Goal: Transaction & Acquisition: Purchase product/service

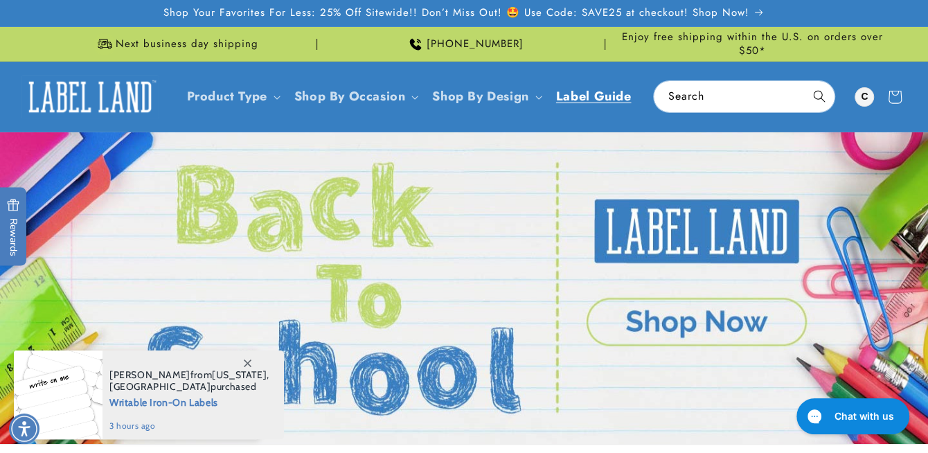
click at [610, 97] on span "Label Guide" at bounding box center [593, 97] width 75 height 16
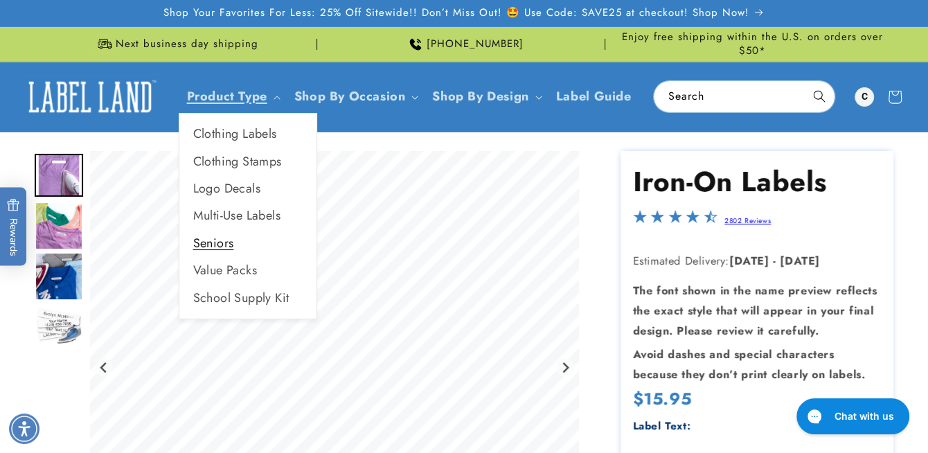
click at [208, 242] on link "Seniors" at bounding box center [247, 243] width 137 height 27
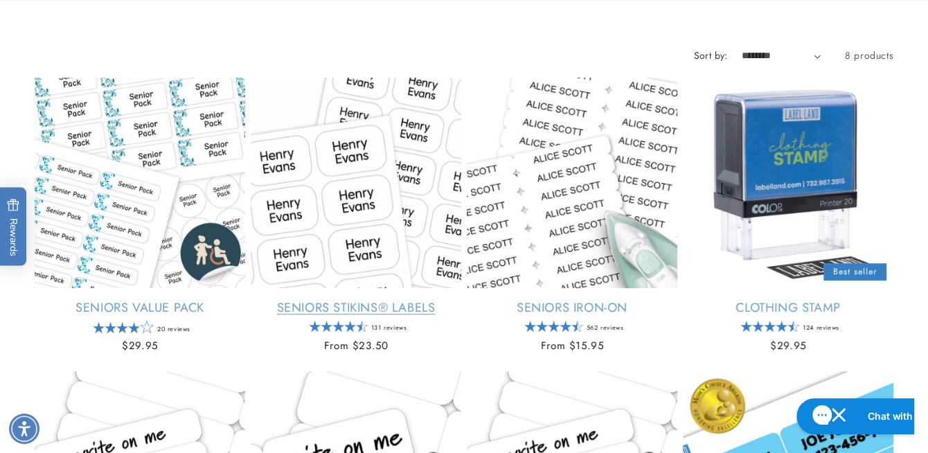
scroll to position [208, 0]
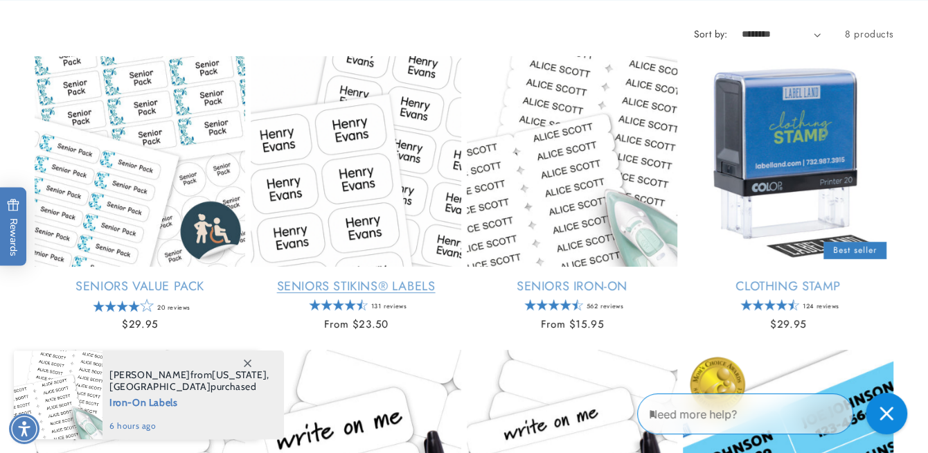
click at [363, 281] on link "Seniors Stikins® Labels" at bounding box center [356, 286] width 210 height 16
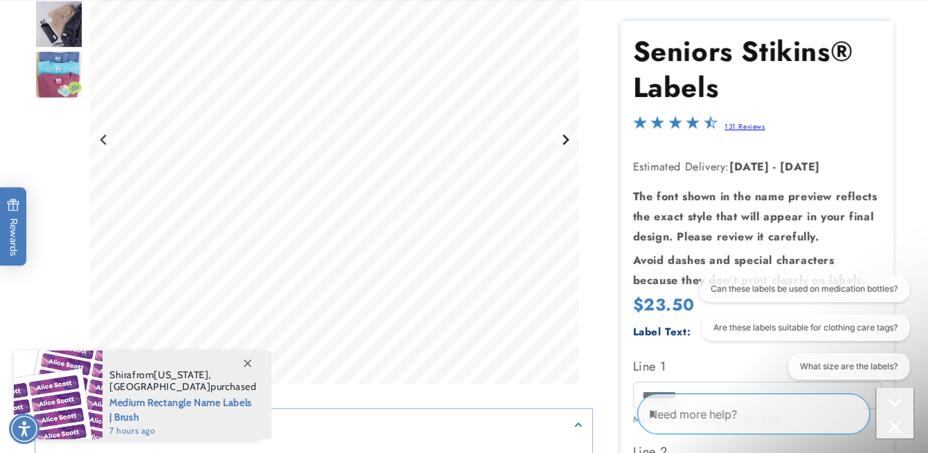
scroll to position [277, 0]
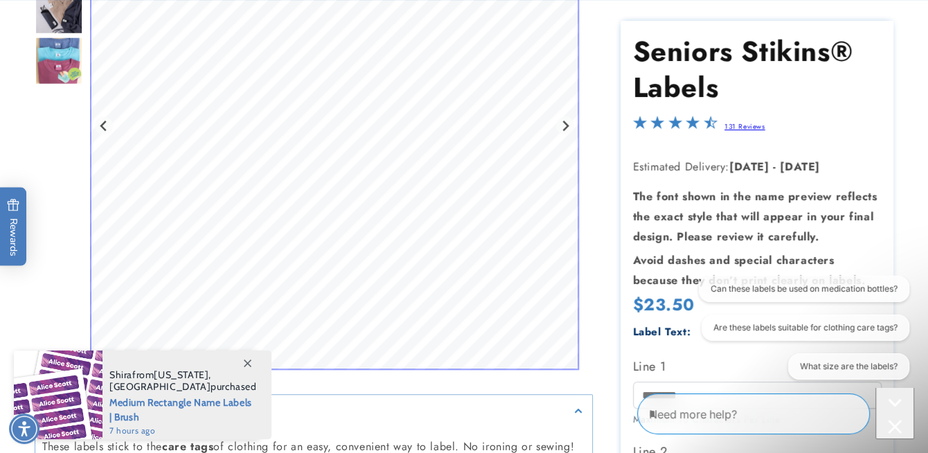
click at [912, 404] on div "Need more help?" at bounding box center [775, 413] width 277 height 51
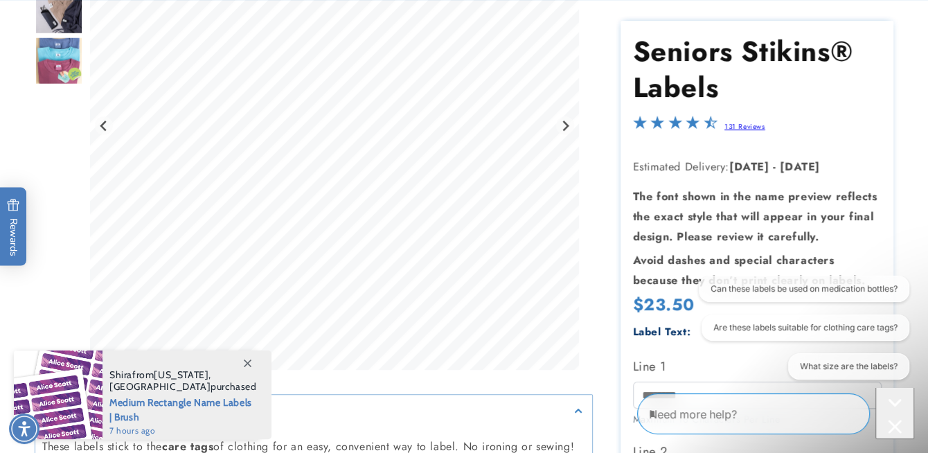
click at [603, 336] on div "Seniors Stikins® Labels Seniors Stikins® Labels 131 Reviews Estimated Delivery:…" at bounding box center [743, 420] width 300 height 1092
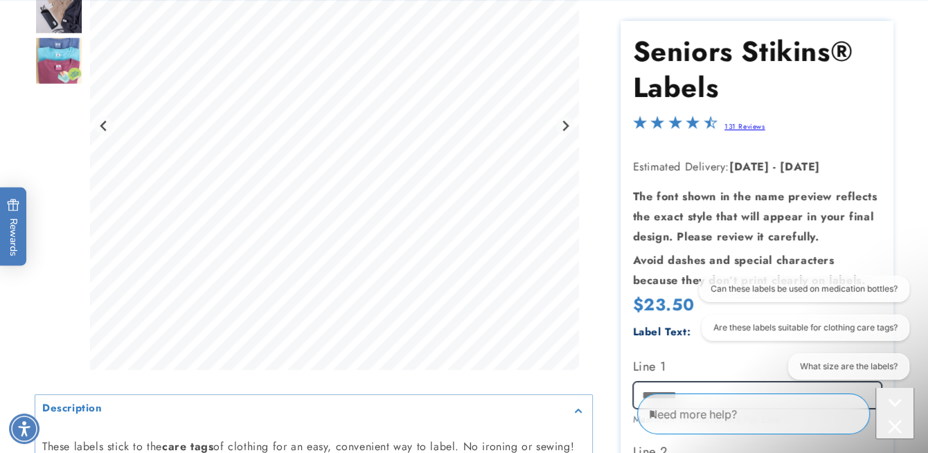
click at [653, 386] on input "Line 1" at bounding box center [757, 394] width 248 height 27
click at [895, 419] on div "Close conversation starters" at bounding box center [894, 427] width 28 height 17
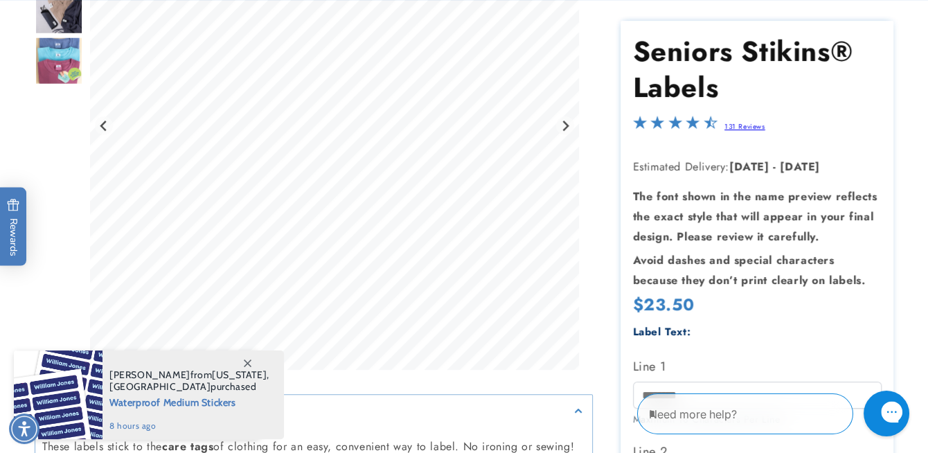
click at [927, 406] on icon "Close gorgias live chat" at bounding box center [939, 411] width 15 height 15
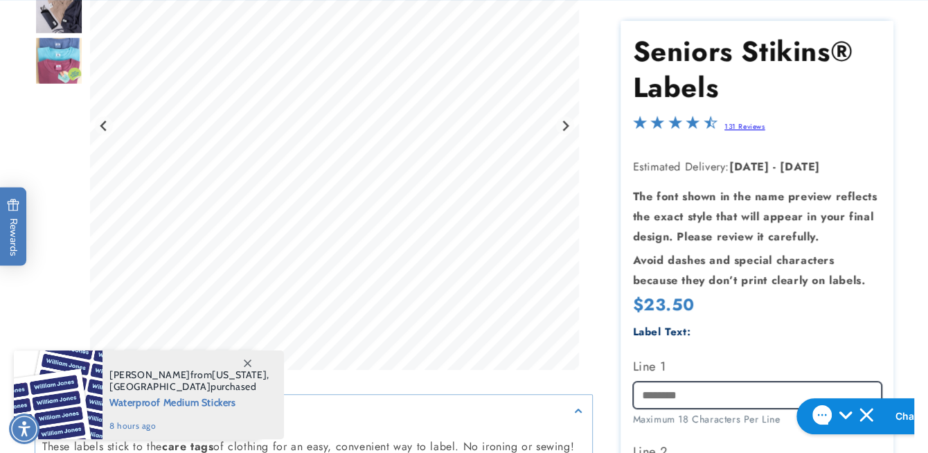
click at [686, 392] on input "Line 1" at bounding box center [757, 394] width 248 height 27
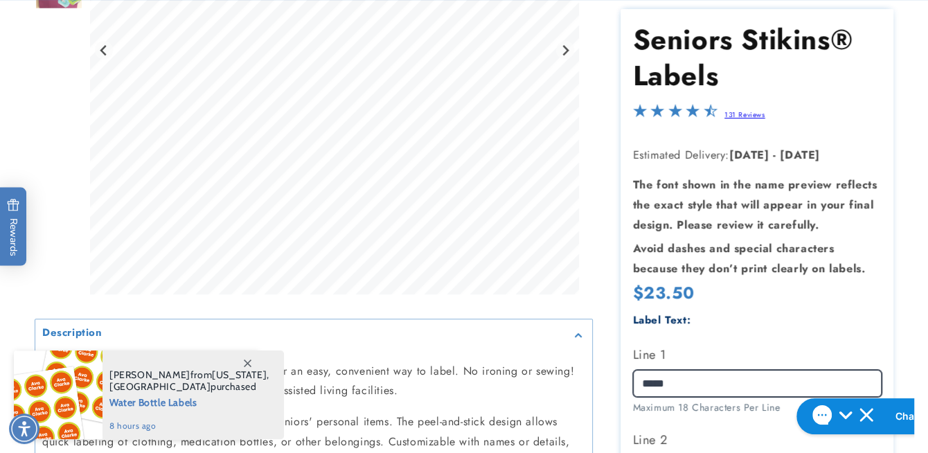
scroll to position [415, 0]
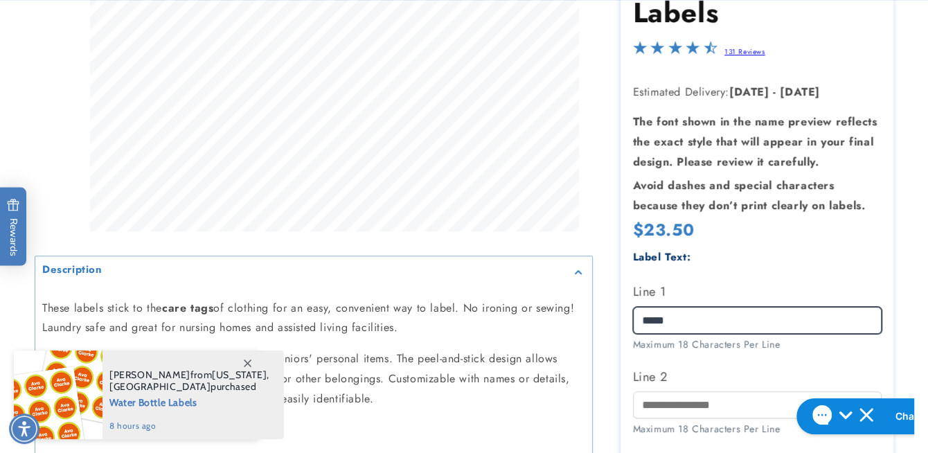
type input "*****"
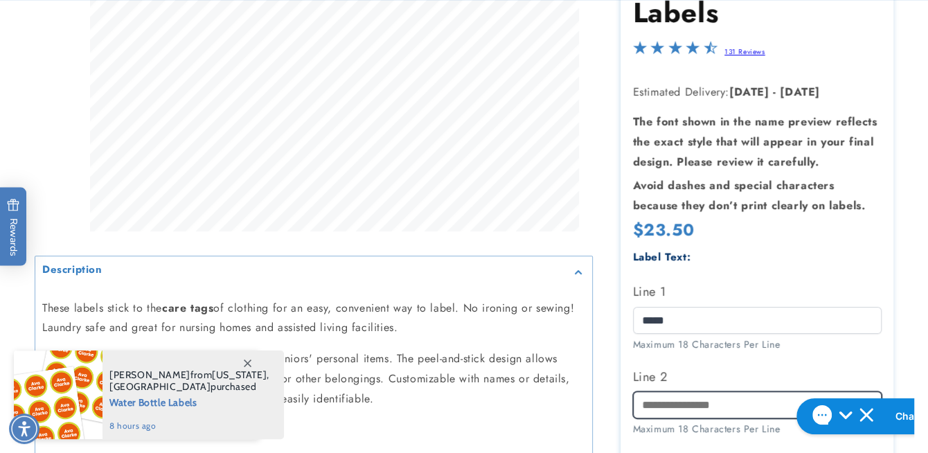
click at [665, 392] on input "Line 2" at bounding box center [757, 404] width 248 height 27
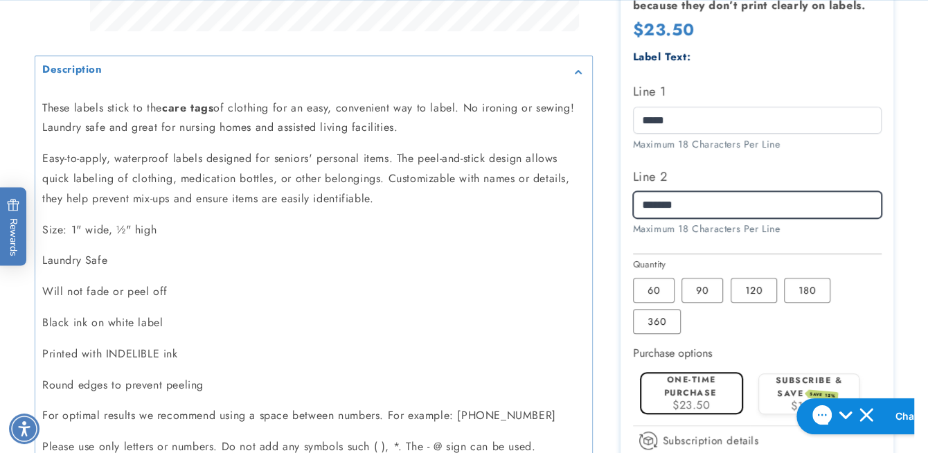
scroll to position [692, 0]
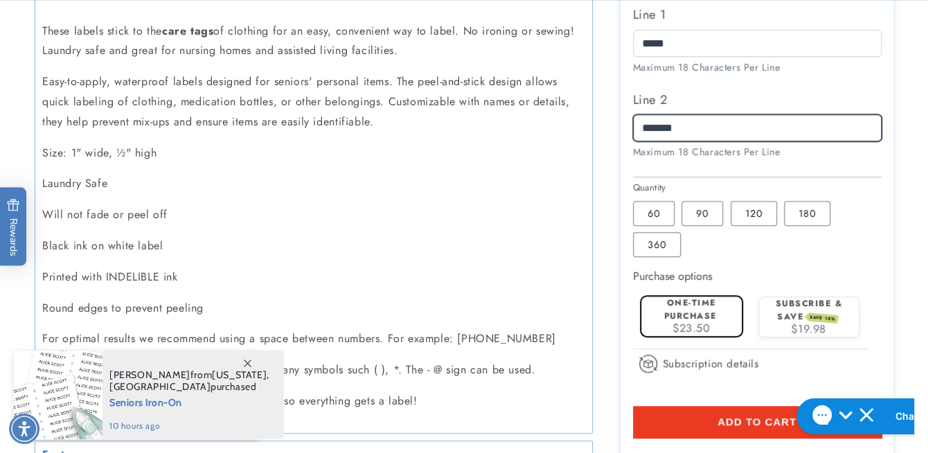
type input "*******"
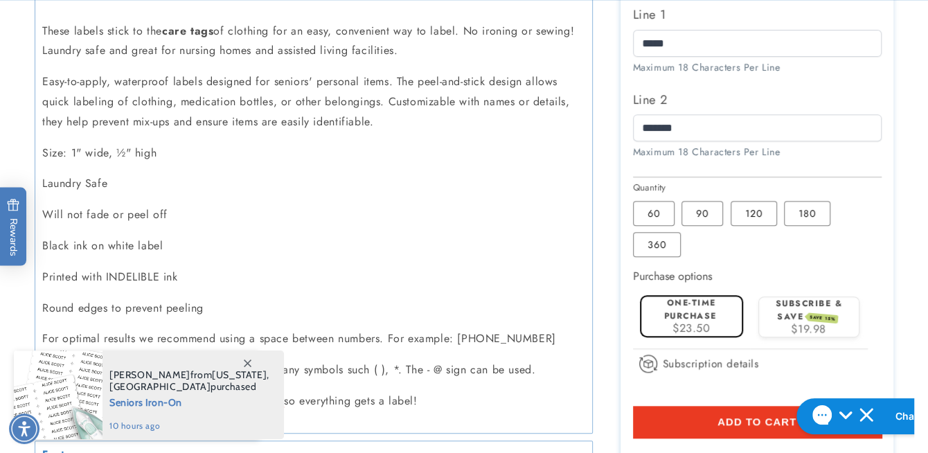
click at [670, 298] on label "One-time purchase" at bounding box center [690, 309] width 53 height 26
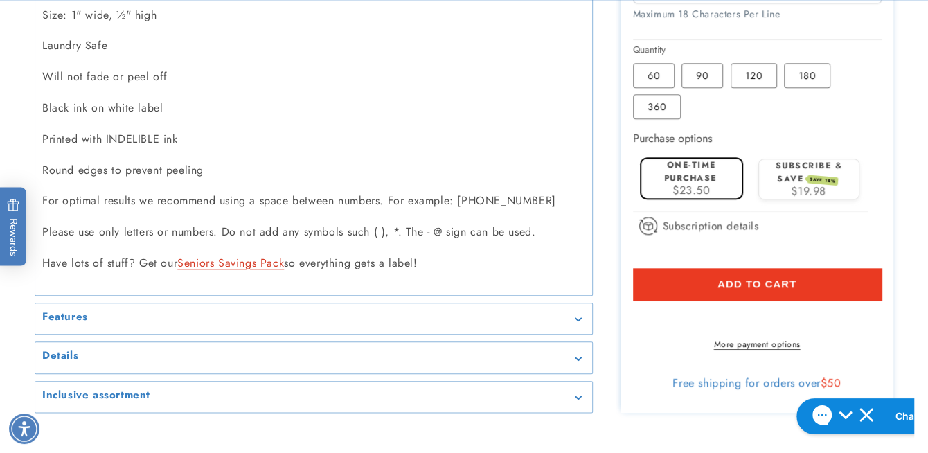
scroll to position [831, 0]
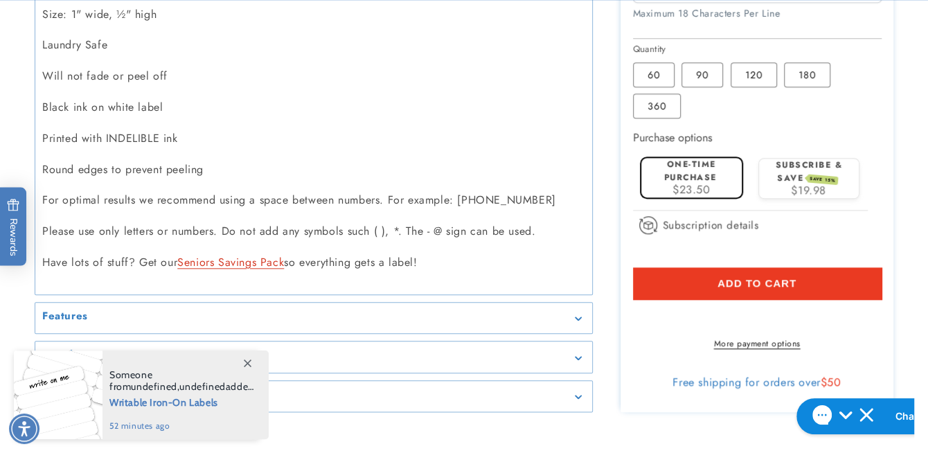
click at [637, 307] on shop-pay-wallet-button at bounding box center [635, 315] width 4 height 16
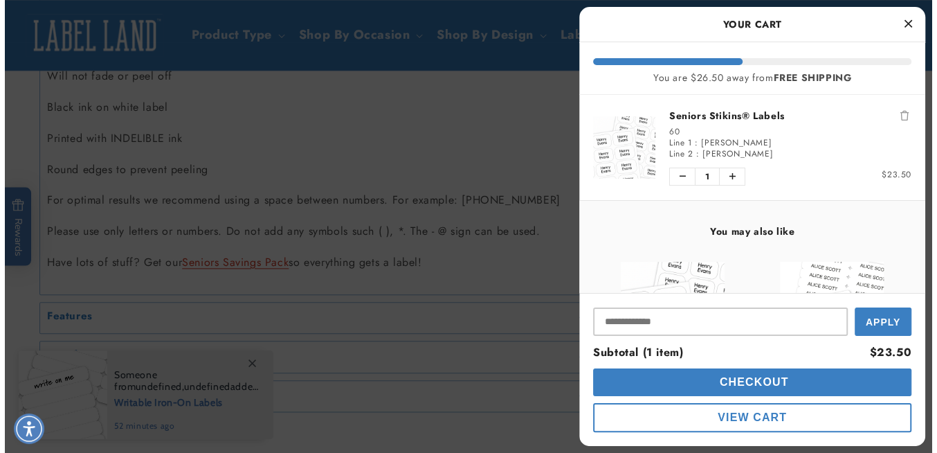
scroll to position [826, 0]
